Goal: Transaction & Acquisition: Obtain resource

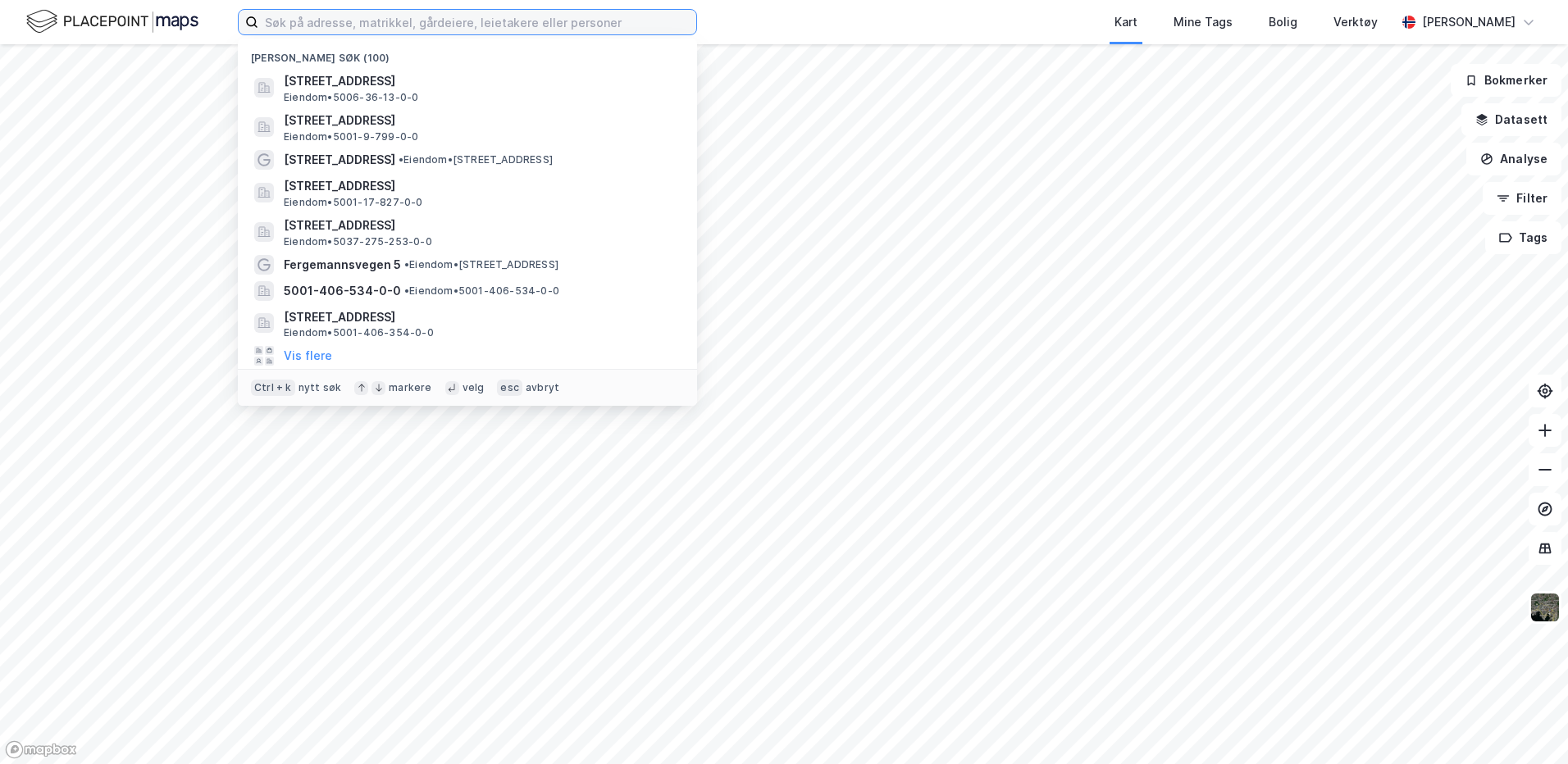
click at [379, 21] on input at bounding box center [478, 22] width 438 height 25
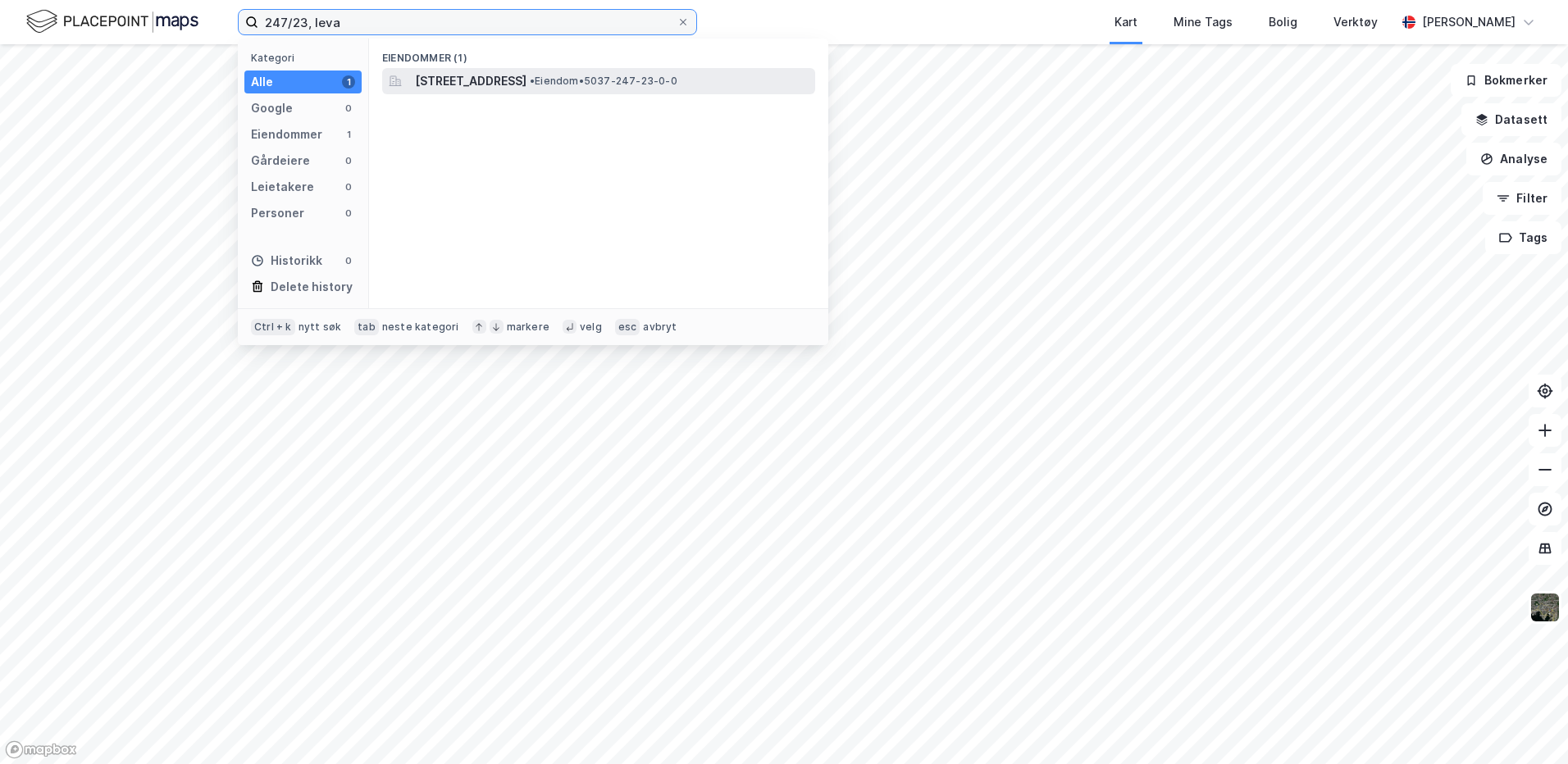
type input "247/23, leva"
click at [513, 84] on span "Fættfjordvegen 95, 7630, ÅSEN, LEVANGER" at bounding box center [470, 81] width 112 height 19
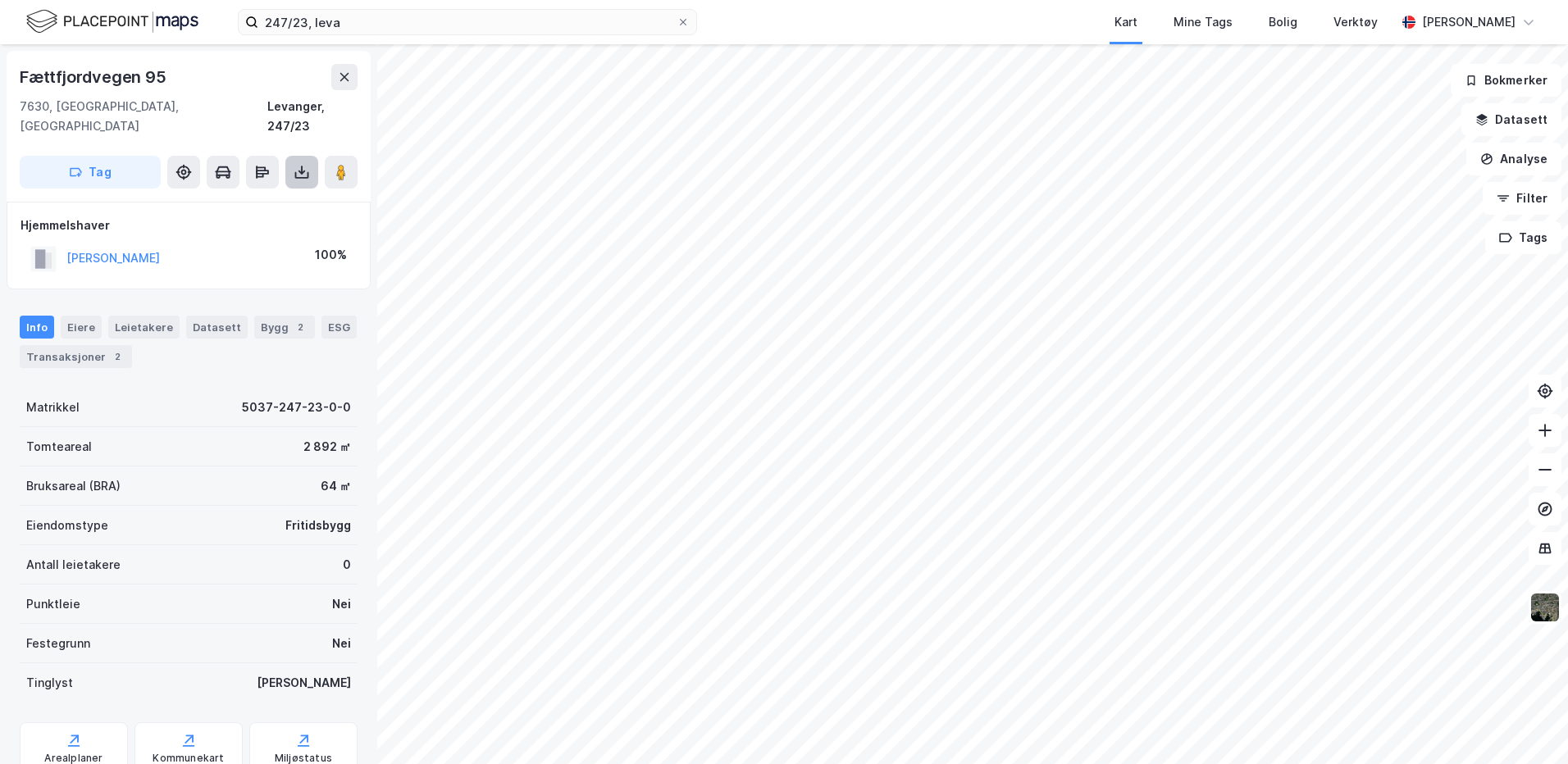
click at [294, 164] on icon at bounding box center [302, 172] width 17 height 17
click at [243, 198] on div "Last ned grunnbok" at bounding box center [221, 204] width 95 height 13
